Goal: Information Seeking & Learning: Compare options

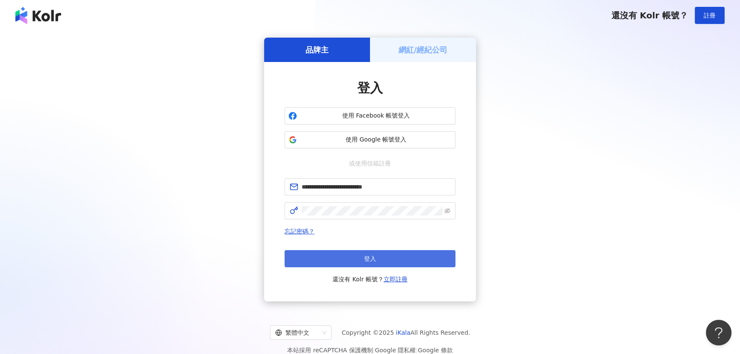
click at [354, 257] on button "登入" at bounding box center [369, 258] width 171 height 17
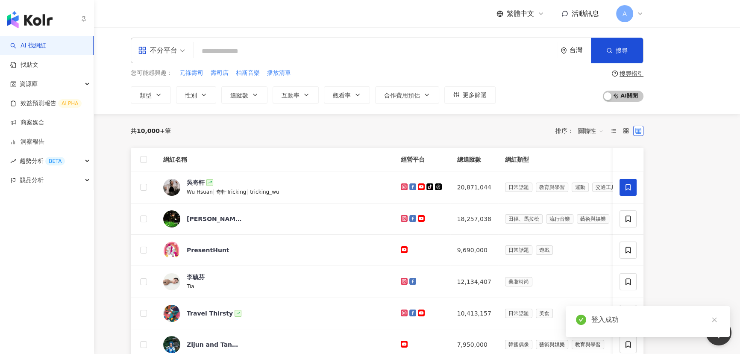
click at [82, 19] on icon "button" at bounding box center [83, 18] width 7 height 7
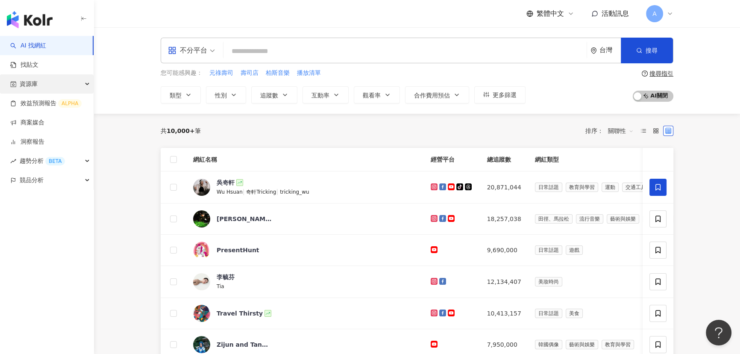
click at [65, 85] on div "資源庫" at bounding box center [47, 83] width 94 height 19
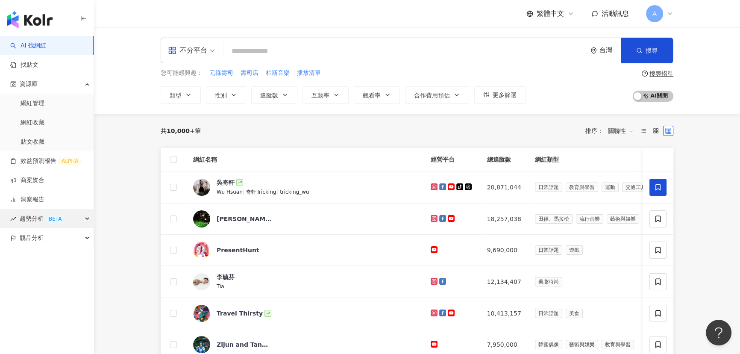
click at [52, 217] on div "BETA" at bounding box center [55, 218] width 20 height 9
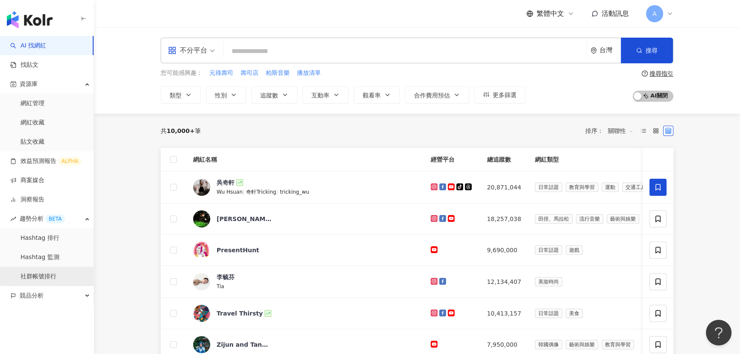
click at [54, 274] on link "社群帳號排行" at bounding box center [38, 276] width 36 height 9
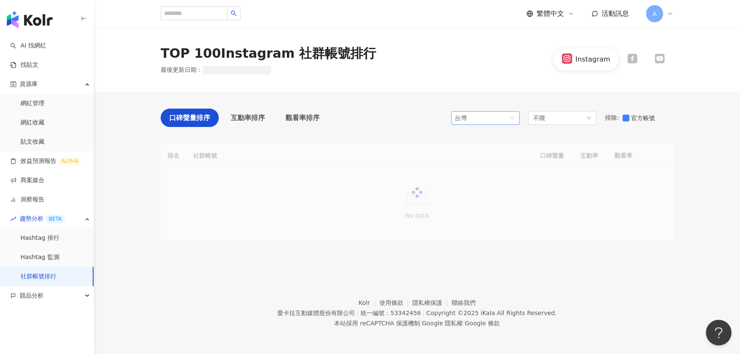
click at [492, 120] on span "台灣" at bounding box center [484, 117] width 61 height 13
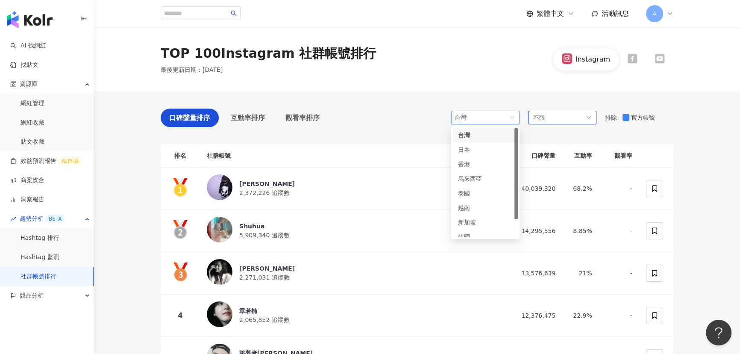
click at [540, 111] on div "不限" at bounding box center [562, 118] width 68 height 14
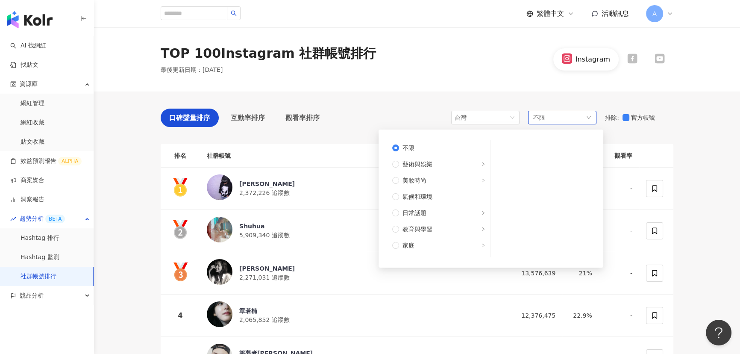
click at [543, 115] on span "不限" at bounding box center [539, 117] width 12 height 9
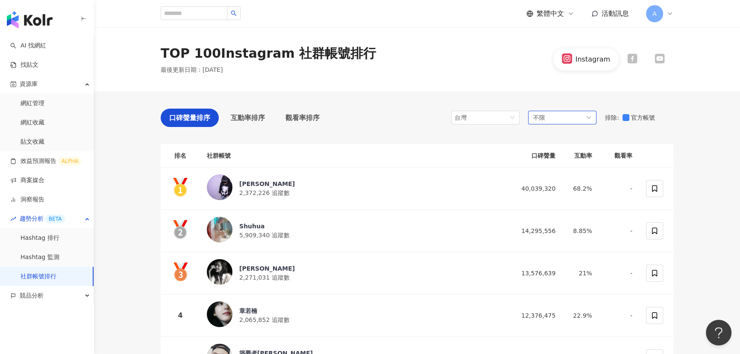
click at [543, 115] on span "不限" at bounding box center [539, 117] width 12 height 9
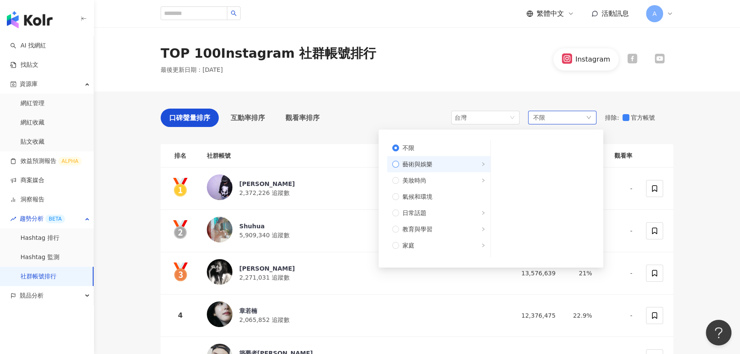
click at [450, 161] on span "藝術與娛樂" at bounding box center [442, 163] width 86 height 9
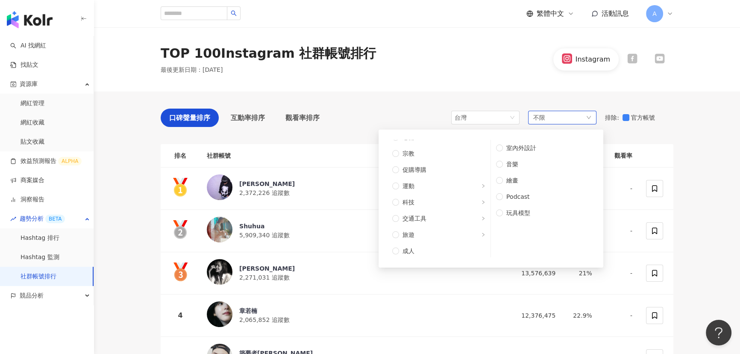
scroll to position [288, 0]
click at [429, 234] on span "旅遊" at bounding box center [442, 232] width 86 height 9
click at [434, 218] on span "交通工具" at bounding box center [442, 216] width 86 height 9
click at [440, 200] on span "科技" at bounding box center [442, 200] width 86 height 9
click at [443, 184] on span "運動" at bounding box center [442, 184] width 86 height 9
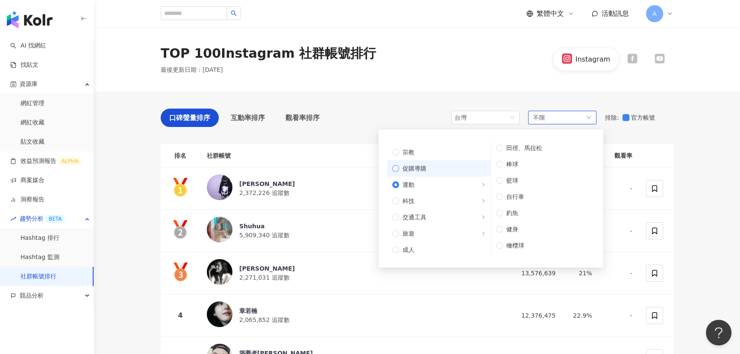
click at [448, 169] on span "促購導購" at bounding box center [442, 168] width 86 height 9
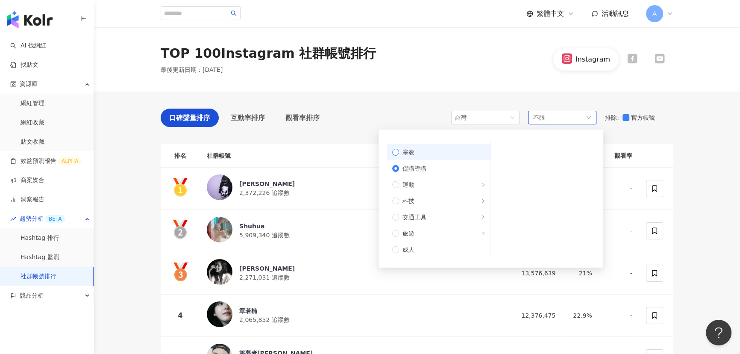
click at [452, 152] on span "宗教" at bounding box center [442, 151] width 86 height 9
click at [440, 251] on span "感情" at bounding box center [442, 252] width 86 height 9
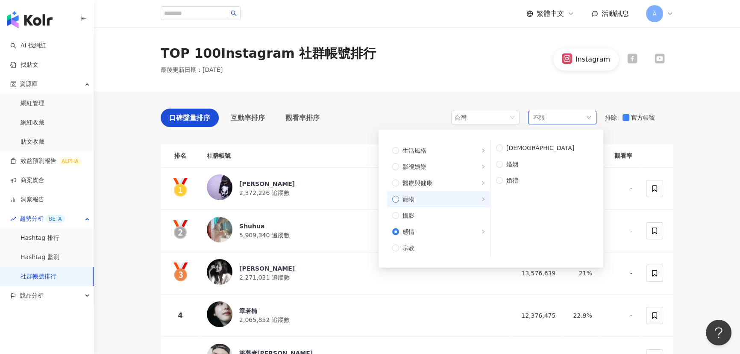
scroll to position [210, 0]
click at [450, 199] on span "攝影" at bounding box center [442, 197] width 86 height 9
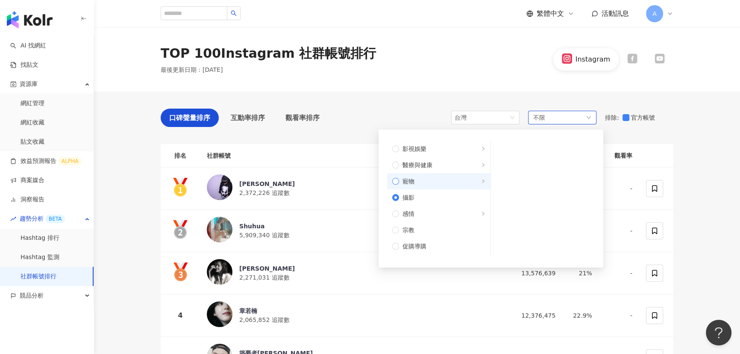
click at [450, 183] on span "寵物" at bounding box center [442, 180] width 86 height 9
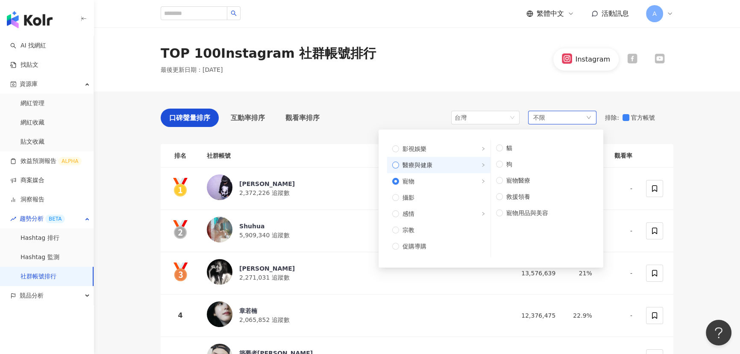
click at [452, 167] on span "醫療與健康" at bounding box center [442, 164] width 86 height 9
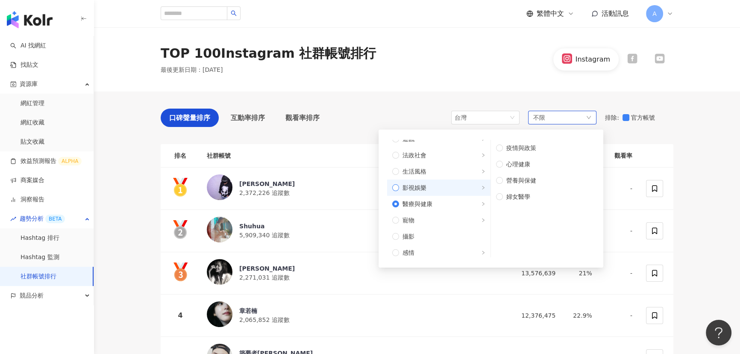
click at [453, 181] on label "影視娛樂" at bounding box center [438, 187] width 103 height 16
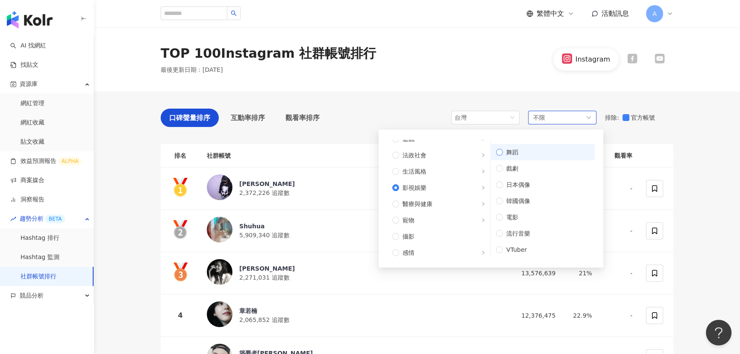
scroll to position [0, 0]
click at [510, 146] on span "動漫" at bounding box center [546, 147] width 87 height 9
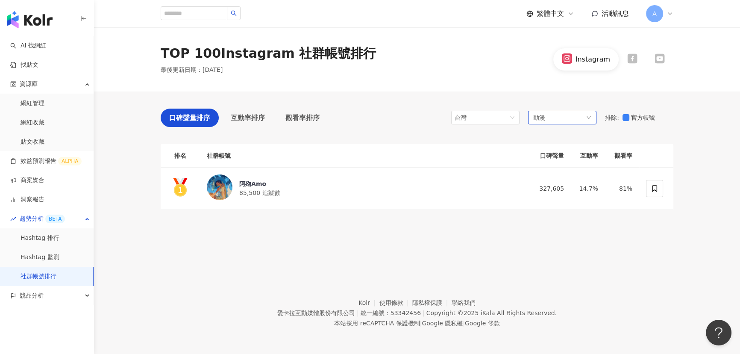
click at [581, 115] on div "動漫" at bounding box center [562, 118] width 68 height 14
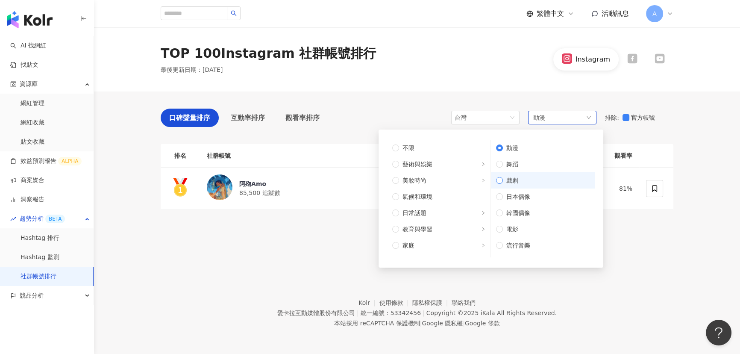
click at [553, 178] on span "戲劇" at bounding box center [546, 179] width 87 height 9
click at [658, 234] on div "TOP 100 Instagram 社群帳號排行 最後更新日期 ： 2025年9月 Instagram 口碑聲量排序 互動率排序 觀看率排序 台灣 tw jp…" at bounding box center [417, 142] width 646 height 231
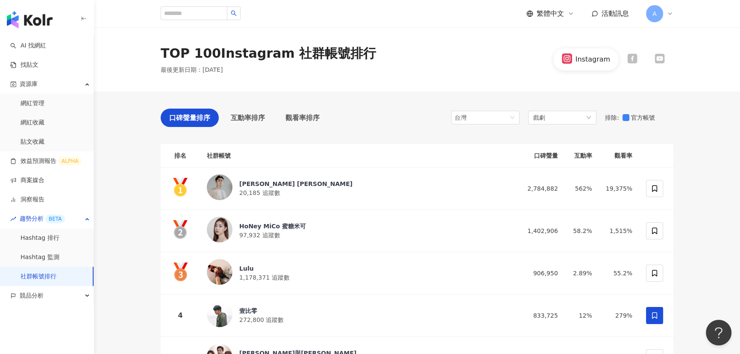
click at [635, 58] on icon at bounding box center [632, 59] width 10 height 10
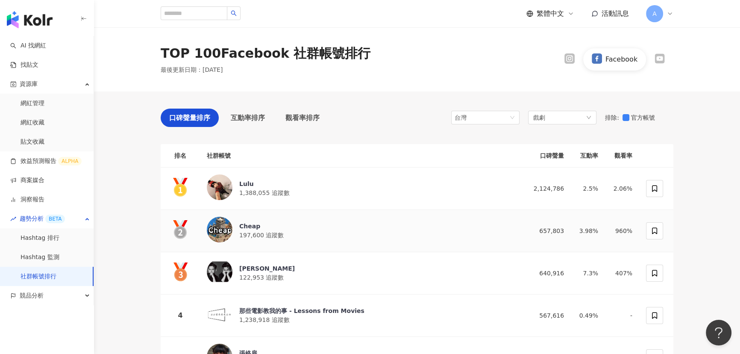
click at [249, 227] on div "Cheap" at bounding box center [261, 226] width 44 height 9
click at [663, 56] on icon at bounding box center [659, 59] width 10 height 10
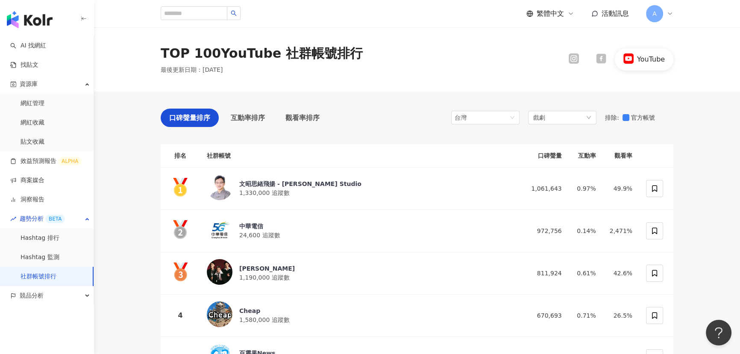
click at [572, 60] on icon at bounding box center [574, 59] width 6 height 6
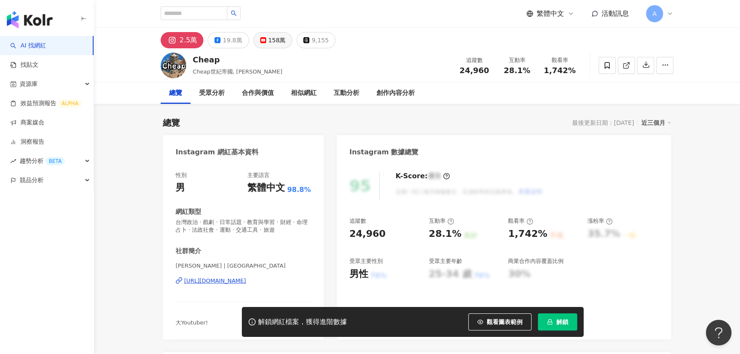
click at [268, 39] on div "158萬" at bounding box center [277, 40] width 18 height 12
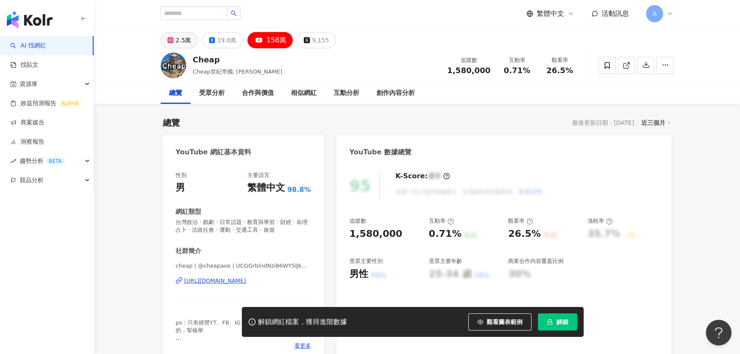
click at [183, 40] on div "2.5萬" at bounding box center [182, 40] width 15 height 12
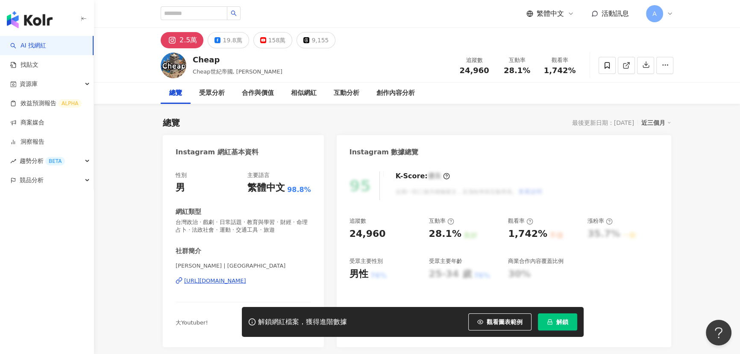
click at [240, 283] on div "[URL][DOMAIN_NAME]" at bounding box center [215, 281] width 62 height 8
